Goal: Find specific page/section: Find specific page/section

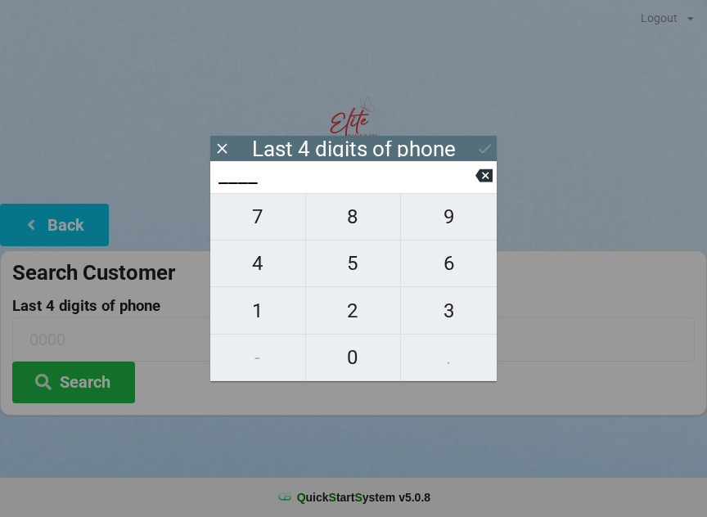
click at [273, 287] on button "4" at bounding box center [258, 263] width 96 height 47
type input "4___"
click at [479, 182] on icon at bounding box center [483, 175] width 17 height 13
type input "____"
click at [367, 219] on span "8" at bounding box center [353, 217] width 95 height 34
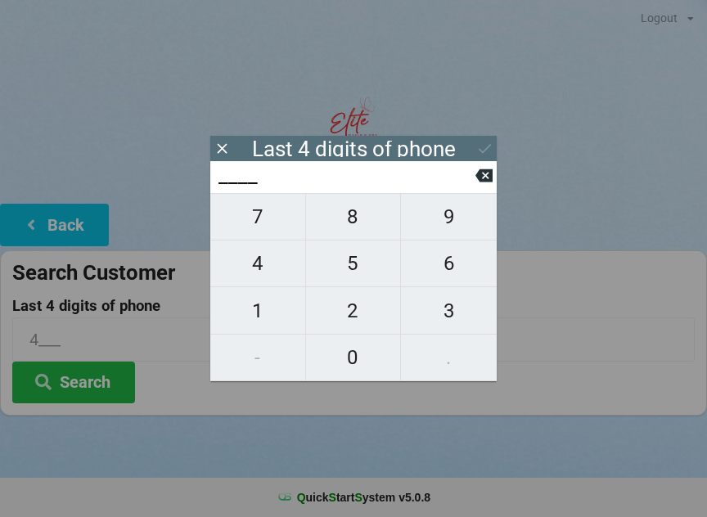
type input "8___"
click at [353, 276] on span "5" at bounding box center [353, 263] width 95 height 34
type input "85__"
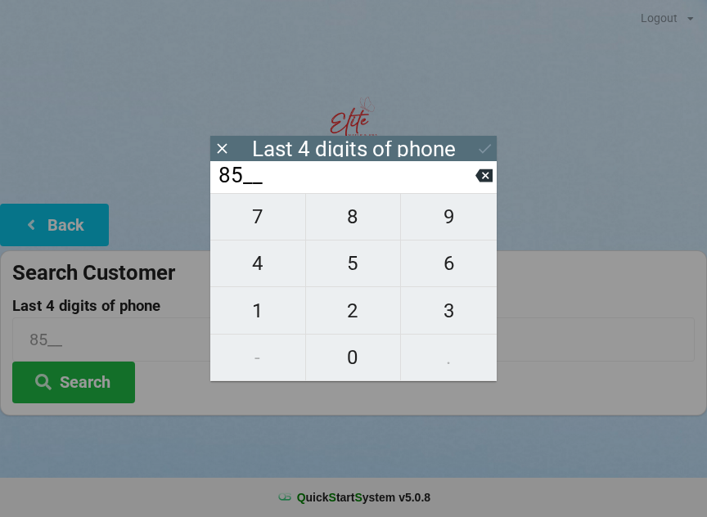
click at [359, 268] on span "5" at bounding box center [353, 263] width 95 height 34
type input "855_"
click at [481, 182] on icon at bounding box center [483, 175] width 17 height 13
click at [479, 178] on icon at bounding box center [483, 175] width 17 height 13
type input "8___"
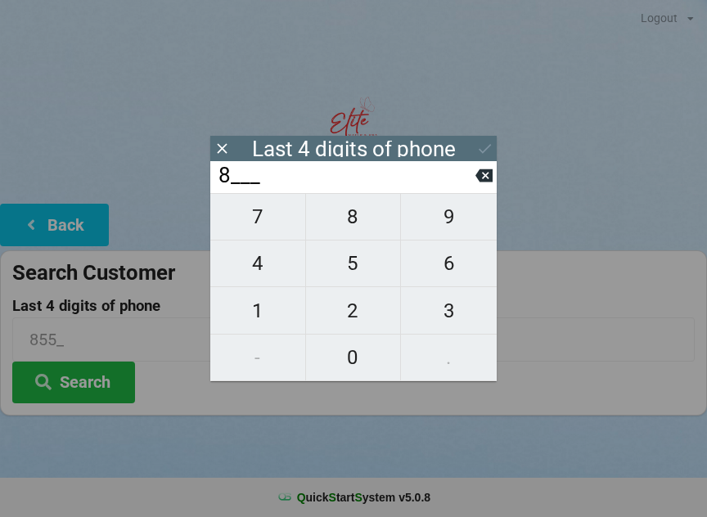
click at [359, 362] on span "0" at bounding box center [353, 357] width 95 height 34
type input "80__"
click at [362, 257] on span "5" at bounding box center [353, 263] width 95 height 34
type input "805_"
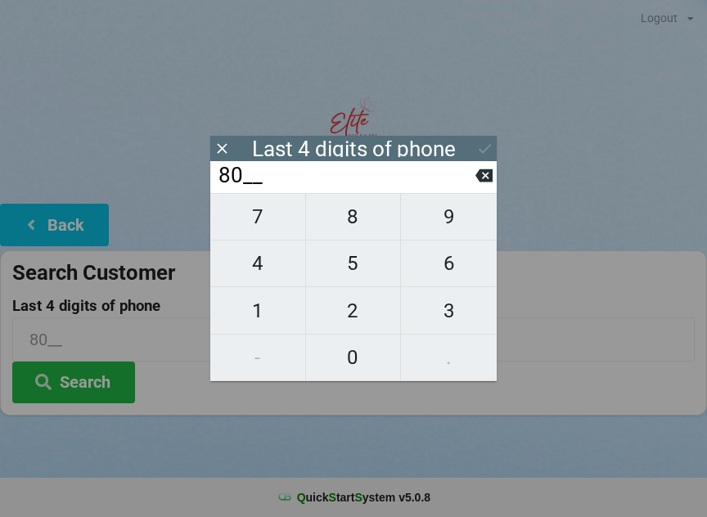
type input "805_"
click at [363, 256] on span "5" at bounding box center [353, 263] width 95 height 34
type input "8055"
click at [480, 140] on icon at bounding box center [484, 148] width 17 height 17
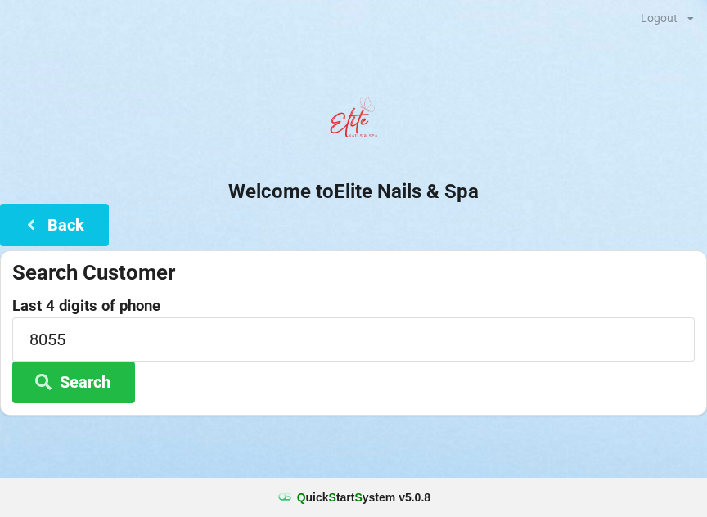
click at [115, 372] on button "Search" at bounding box center [73, 383] width 123 height 42
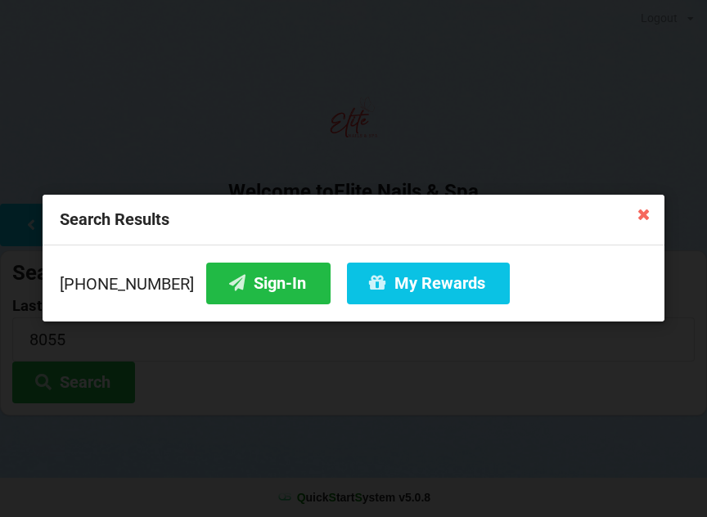
click at [264, 263] on button "Sign-In" at bounding box center [268, 284] width 124 height 42
